Goal: Task Accomplishment & Management: Use online tool/utility

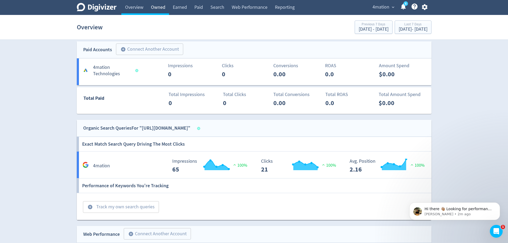
scroll to position [165, 0]
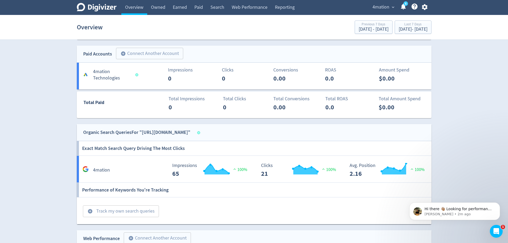
click at [381, 9] on span "4mation" at bounding box center [380, 7] width 17 height 9
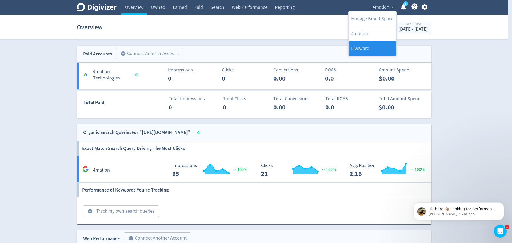
click at [376, 49] on link "Liveware" at bounding box center [372, 48] width 48 height 15
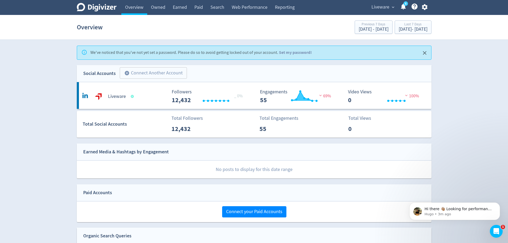
scroll to position [87, 0]
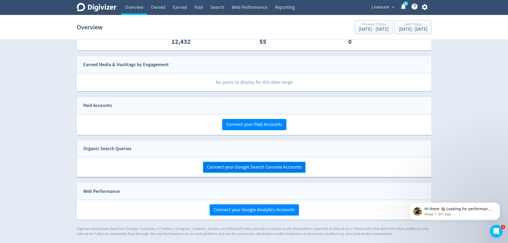
click at [214, 167] on span "Connect your Google Search Console Accounts" at bounding box center [254, 167] width 95 height 5
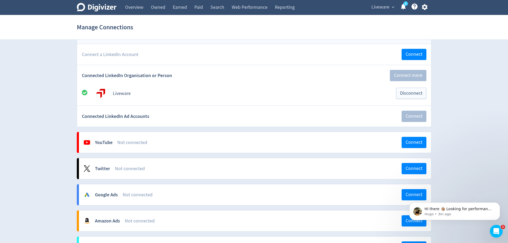
scroll to position [212, 0]
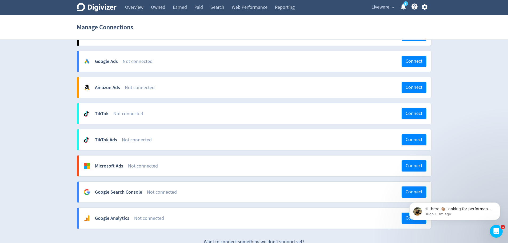
click at [50, 107] on div "Digivizer Logo Mark Digivizer Logo Overview Owned Earned Paid Search Web Perfor…" at bounding box center [254, 24] width 508 height 473
click at [497, 232] on icon "Open Intercom Messenger" at bounding box center [495, 230] width 9 height 9
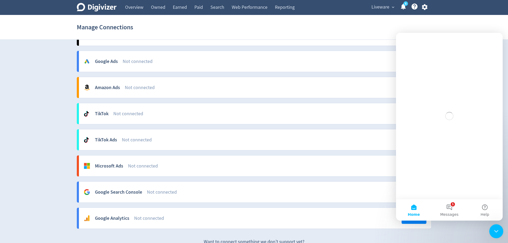
scroll to position [0, 0]
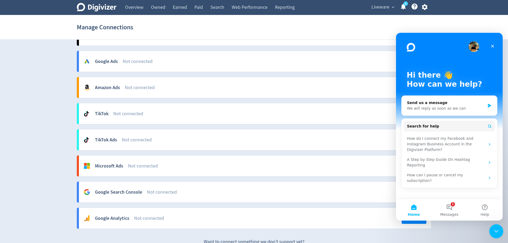
click at [497, 232] on icon "Close Intercom Messenger" at bounding box center [495, 230] width 6 height 6
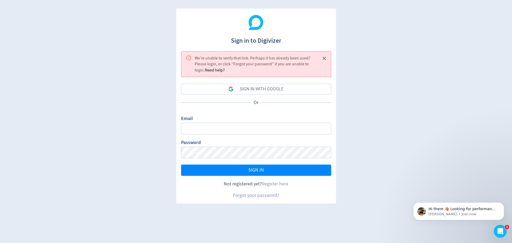
click at [269, 91] on div "SIGN IN WITH GOOGLE" at bounding box center [261, 89] width 44 height 11
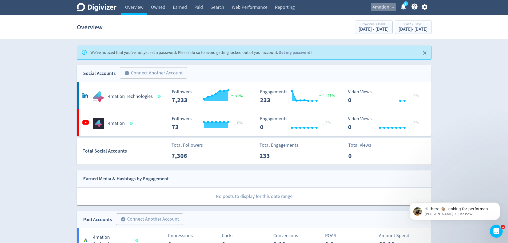
click at [382, 9] on span "4mation" at bounding box center [380, 7] width 17 height 9
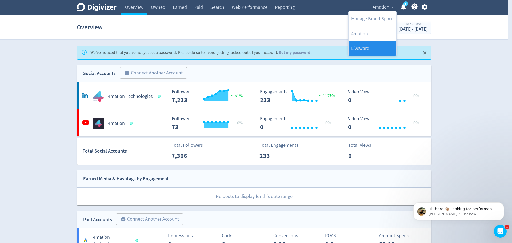
click at [373, 43] on link "Liveware" at bounding box center [372, 48] width 48 height 15
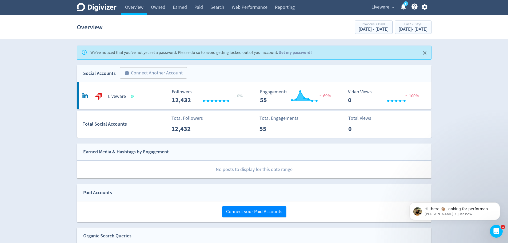
click at [425, 49] on button "Close" at bounding box center [424, 52] width 9 height 9
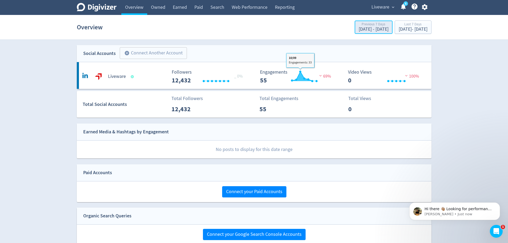
click at [364, 28] on div "Sep 1, 2025 - Sep 7, 2025" at bounding box center [373, 29] width 30 height 5
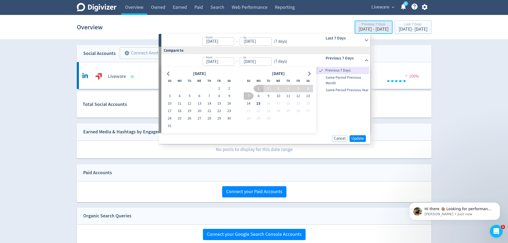
type input "Sep 08, 2025"
type input "Sep 14, 2025"
type input "Sep 01, 2025"
click at [260, 92] on button "1" at bounding box center [258, 88] width 10 height 7
type input "Sep 01, 2025"
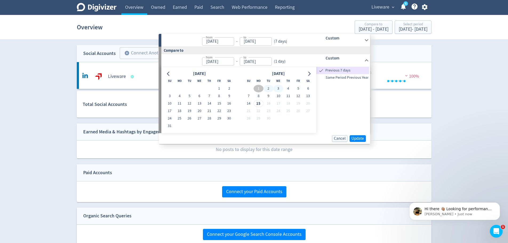
click at [339, 37] on h6 "Custom" at bounding box center [343, 38] width 36 height 6
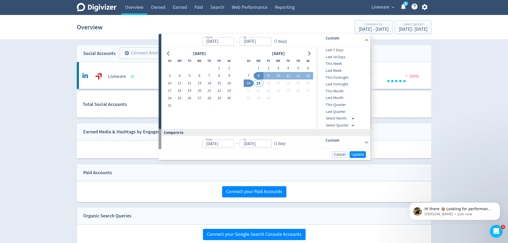
click at [340, 92] on span "This Month" at bounding box center [342, 91] width 53 height 6
type input "Sep 01, 2025"
type input "Aug 01, 2025"
type input "Aug 14, 2025"
click at [347, 96] on span "Last Month" at bounding box center [342, 98] width 53 height 6
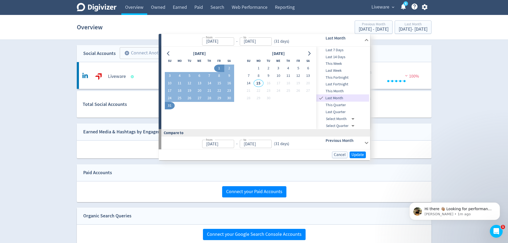
type input "Aug 01, 2025"
type input "Aug 31, 2025"
type input "Jul 01, 2025"
type input "Jul 31, 2025"
click at [398, 46] on div "Social Accounts add_circle Connect Another Account add_circle" at bounding box center [254, 53] width 354 height 17
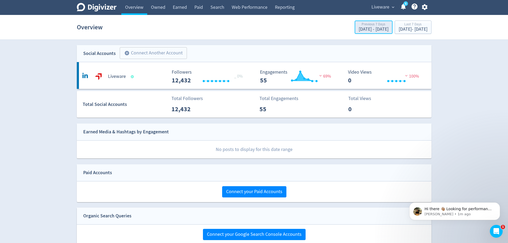
click at [358, 26] on div "Previous 7 Days" at bounding box center [373, 24] width 30 height 5
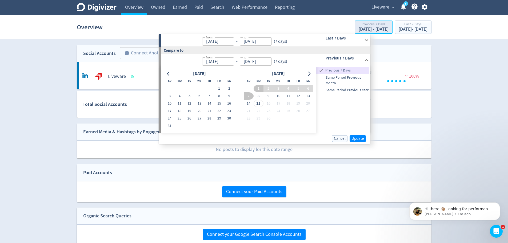
type input "Sep 08, 2025"
type input "Sep 14, 2025"
type input "Sep 01, 2025"
type input "Sep 07, 2025"
click at [351, 40] on h6 "Last 7 Days" at bounding box center [343, 38] width 36 height 6
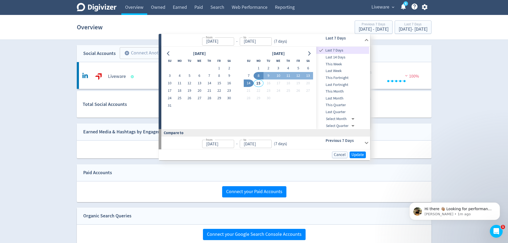
click at [344, 97] on span "Last Month" at bounding box center [342, 98] width 53 height 6
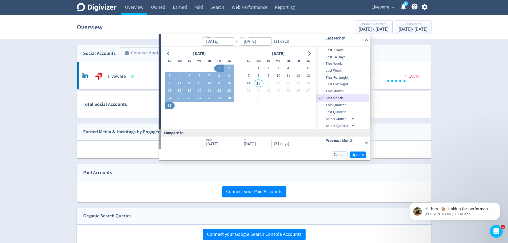
type input "Aug 01, 2025"
type input "Aug 31, 2025"
type input "Jul 01, 2025"
type input "Jul 31, 2025"
click at [398, 30] on div "Aug 1, 2025 - Aug 31, 2025" at bounding box center [412, 29] width 29 height 5
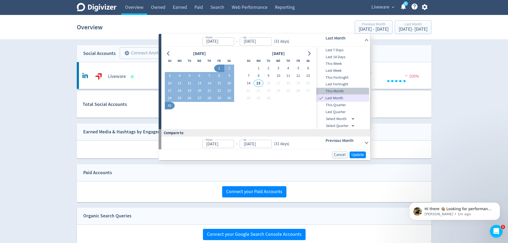
click at [338, 91] on span "This Month" at bounding box center [342, 91] width 53 height 6
type input "Sep 01, 2025"
type input "Sep 14, 2025"
type input "Aug 01, 2025"
type input "Aug 14, 2025"
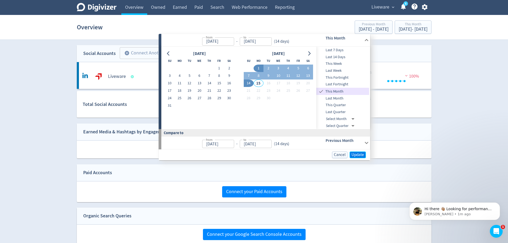
click at [351, 154] on button "Update" at bounding box center [357, 154] width 16 height 7
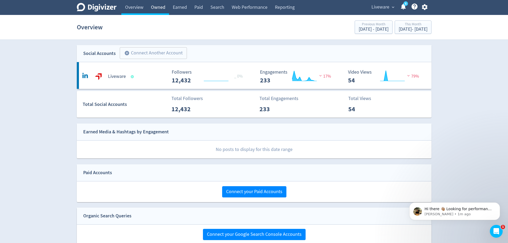
click at [167, 11] on link "Owned" at bounding box center [158, 7] width 22 height 15
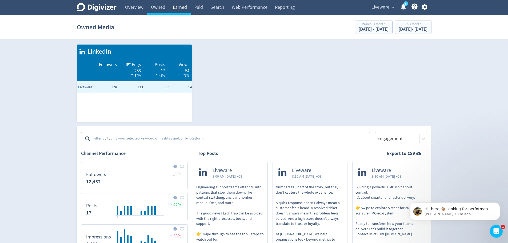
click at [176, 12] on link "Earned" at bounding box center [180, 7] width 22 height 15
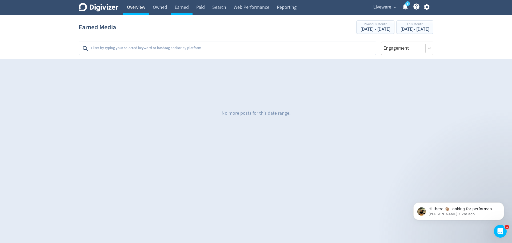
click at [143, 9] on link "Overview" at bounding box center [136, 7] width 26 height 15
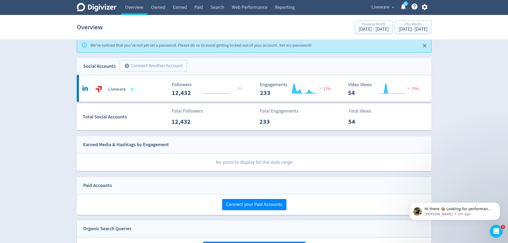
scroll to position [87, 0]
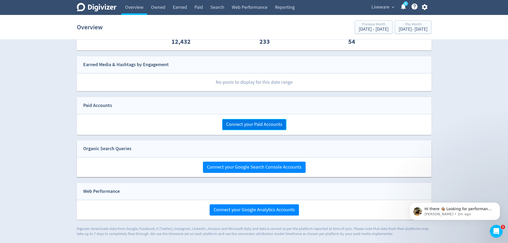
click at [232, 127] on button "Connect your Paid Accounts" at bounding box center [254, 124] width 64 height 11
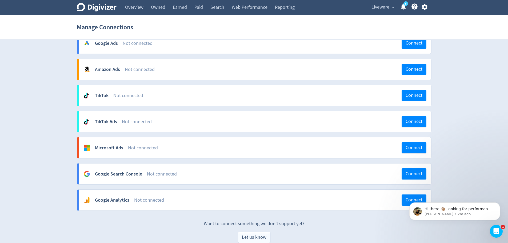
scroll to position [239, 0]
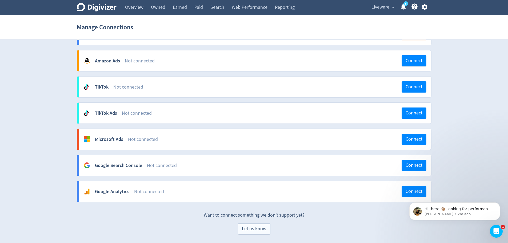
click at [411, 194] on body "Hi there 👋🏽 Looking for performance insights? How can I help? Hugo • 2m ago" at bounding box center [454, 209] width 102 height 33
